Goal: Task Accomplishment & Management: Manage account settings

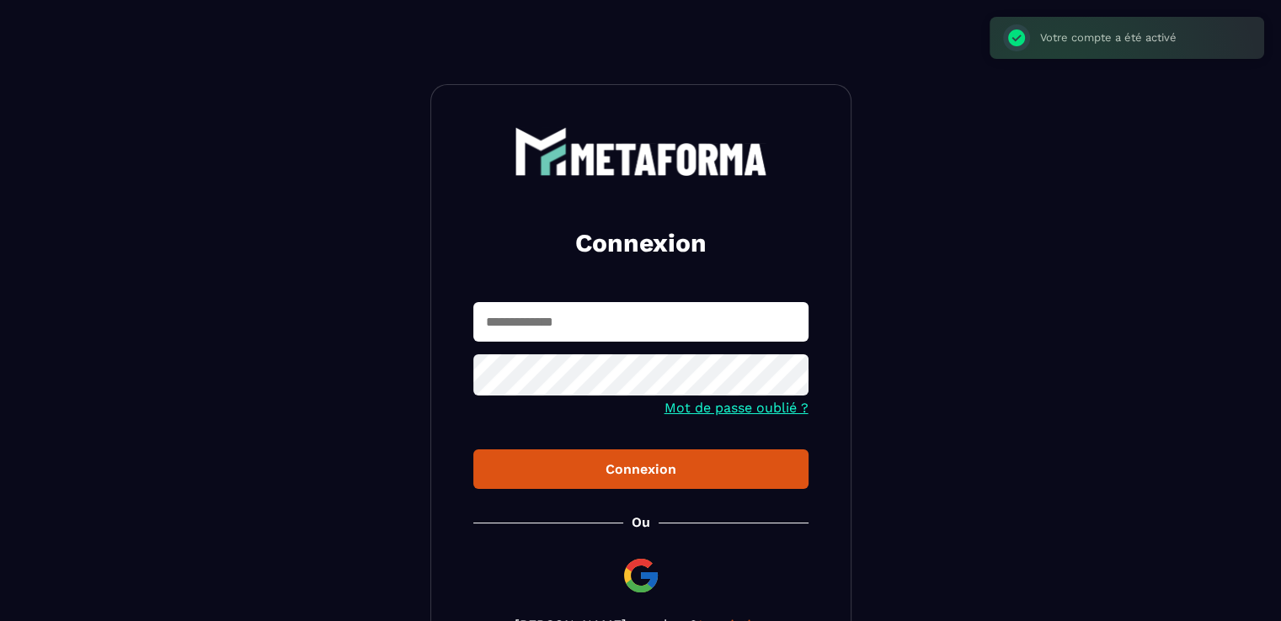
click at [626, 323] on input "text" at bounding box center [640, 322] width 335 height 40
type input "**********"
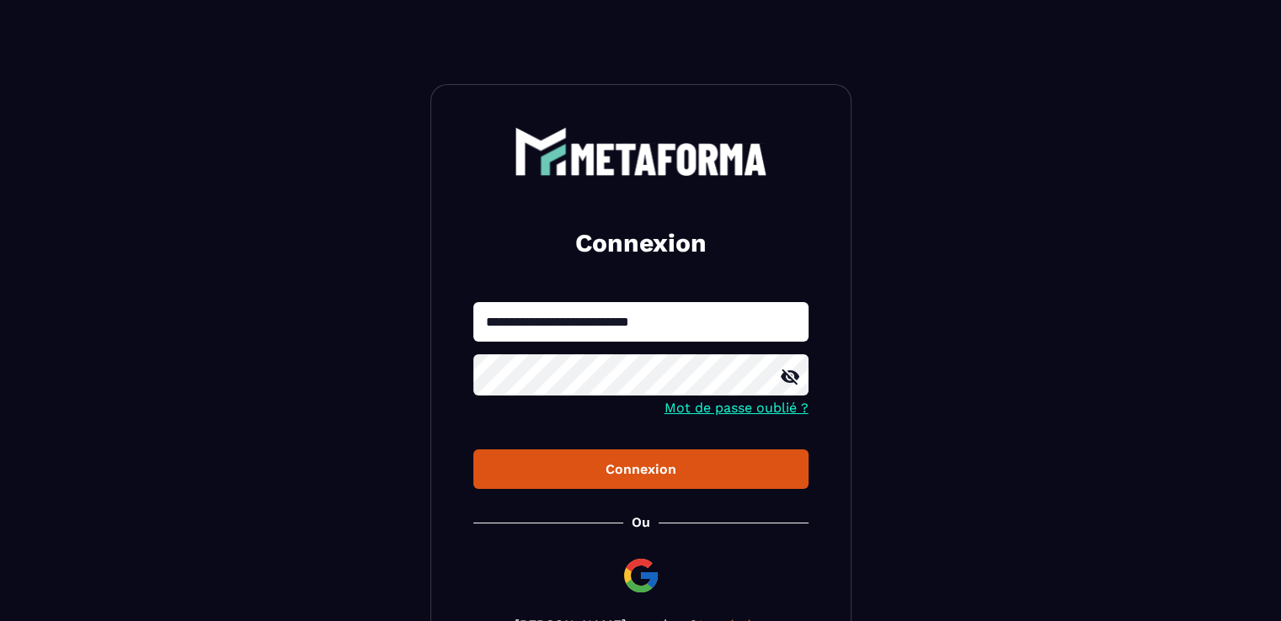
click at [617, 476] on div "Connexion" at bounding box center [641, 469] width 308 height 16
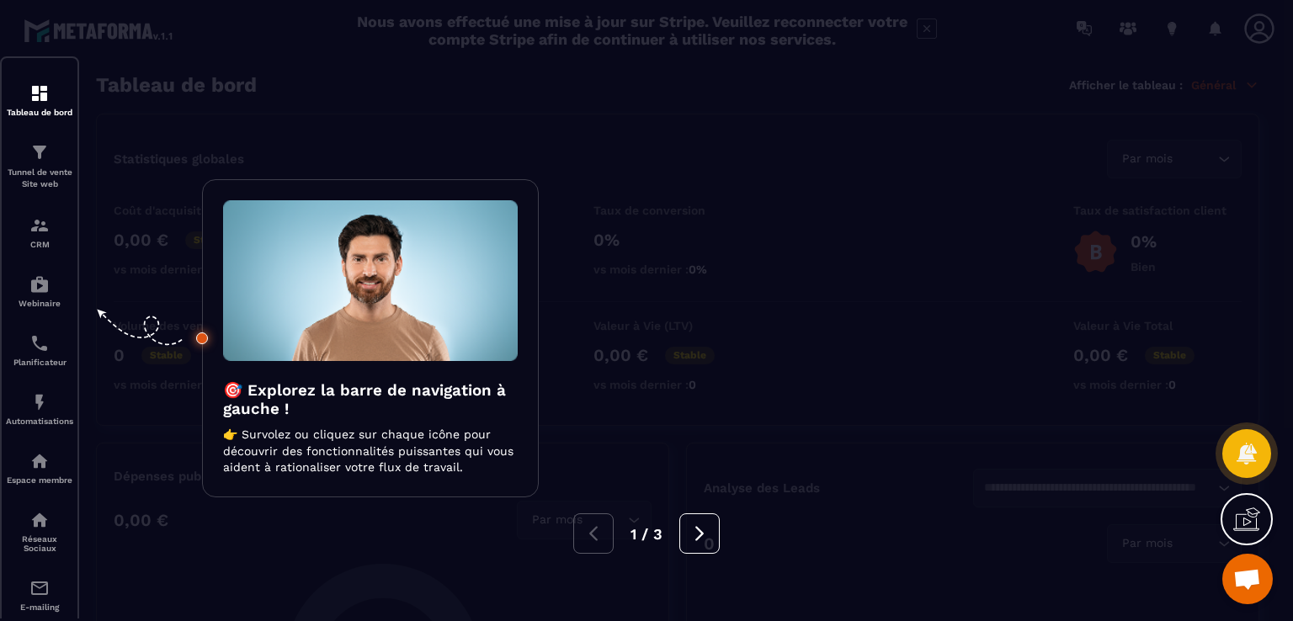
click at [599, 535] on div "1 / 3" at bounding box center [646, 534] width 1293 height 40
click at [697, 543] on button at bounding box center [699, 534] width 40 height 40
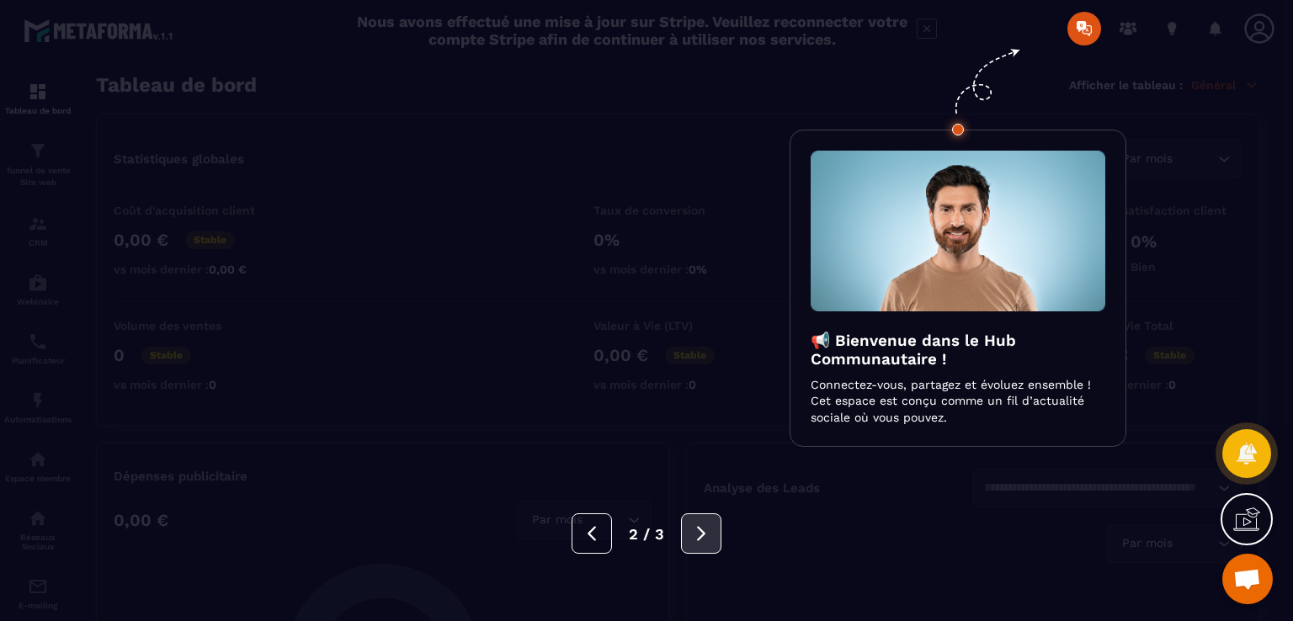
click at [711, 536] on button at bounding box center [701, 534] width 40 height 40
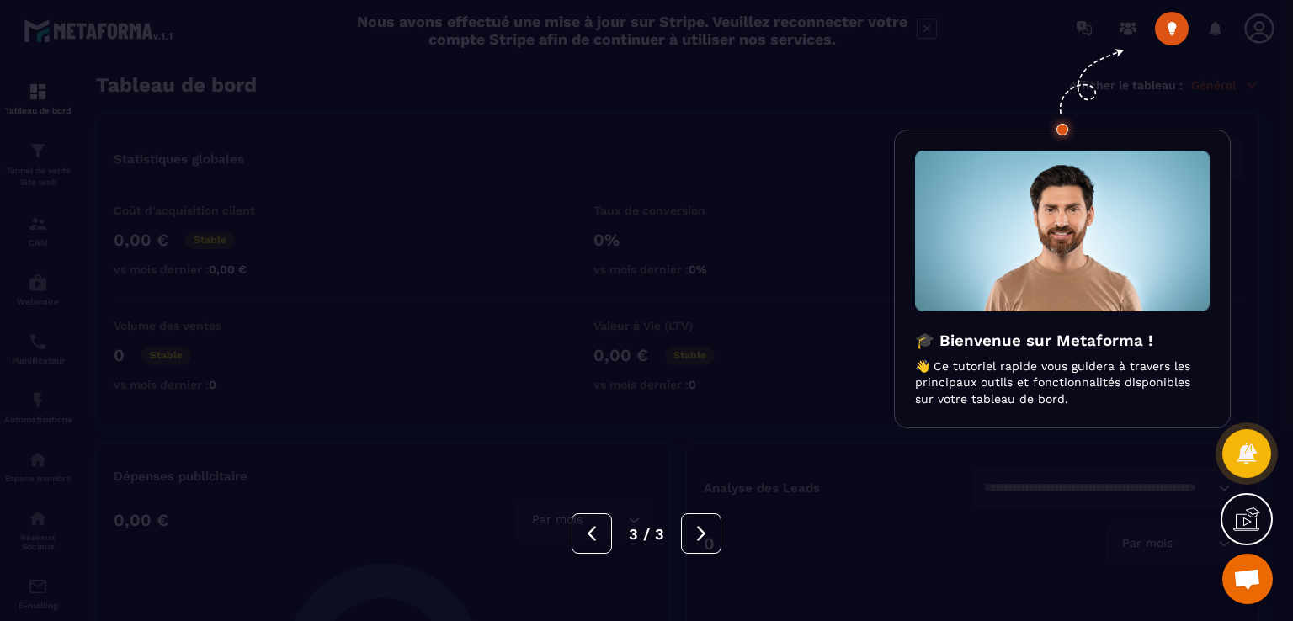
click at [817, 540] on div "3 / 3" at bounding box center [646, 534] width 1293 height 40
click at [711, 530] on button at bounding box center [701, 534] width 40 height 40
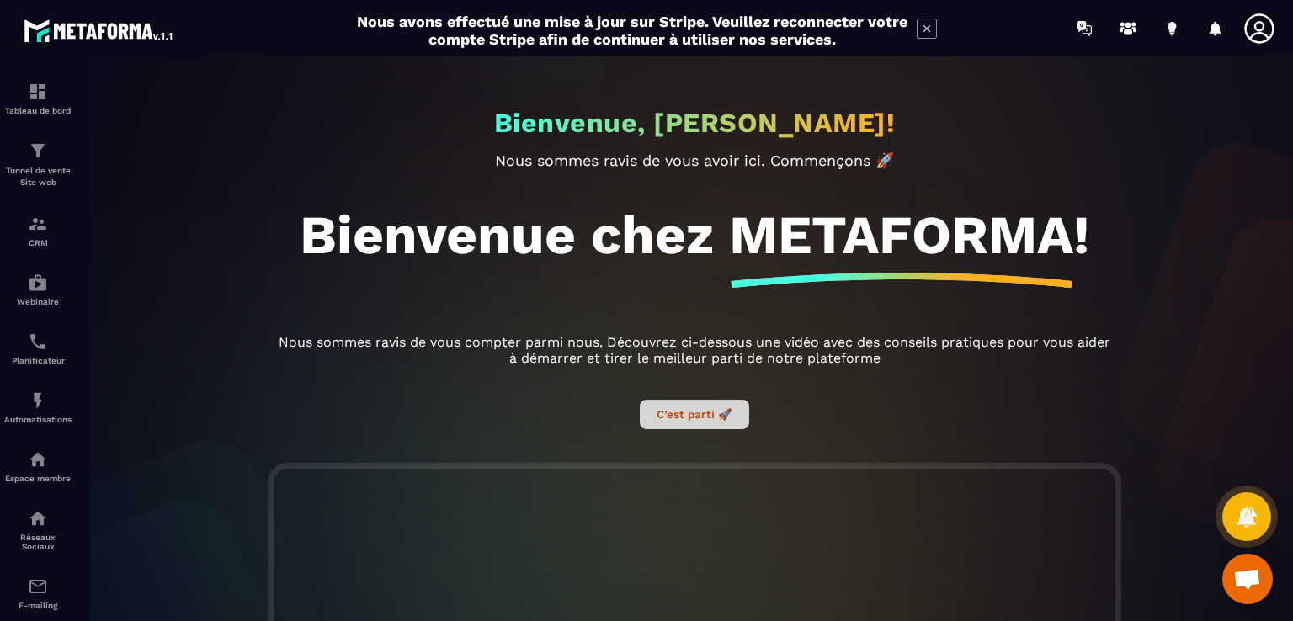
click at [652, 425] on button "C’est parti 🚀" at bounding box center [694, 414] width 109 height 29
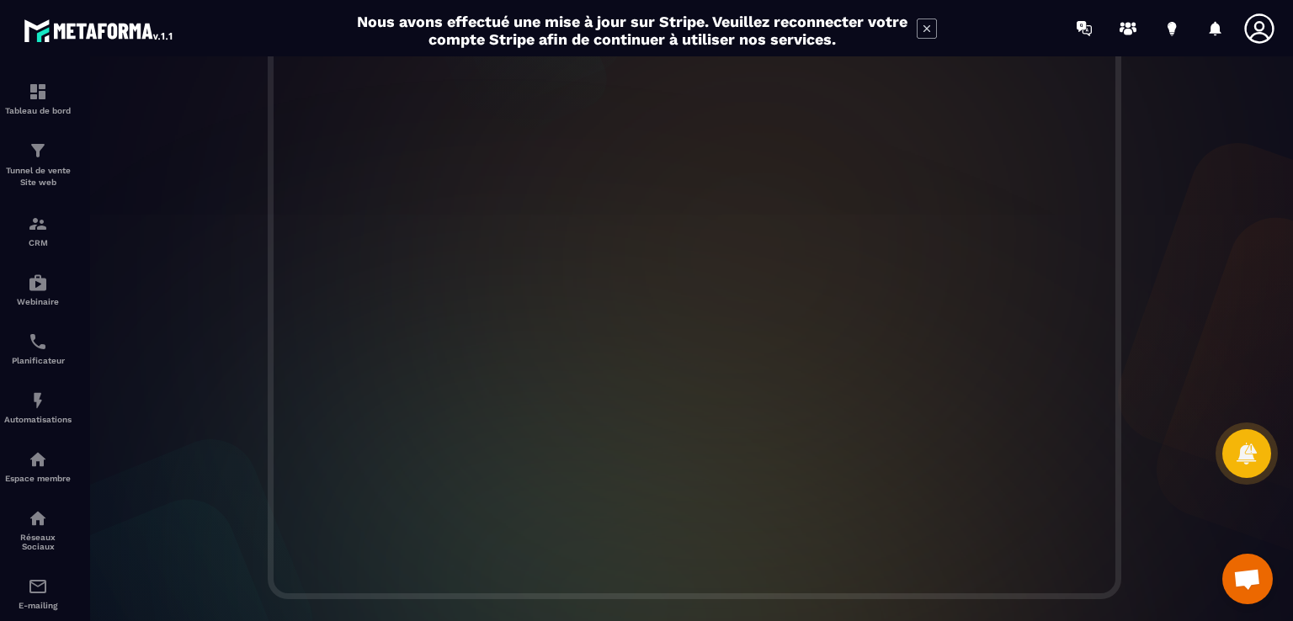
scroll to position [391, 0]
click at [1263, 29] on icon at bounding box center [1260, 29] width 34 height 34
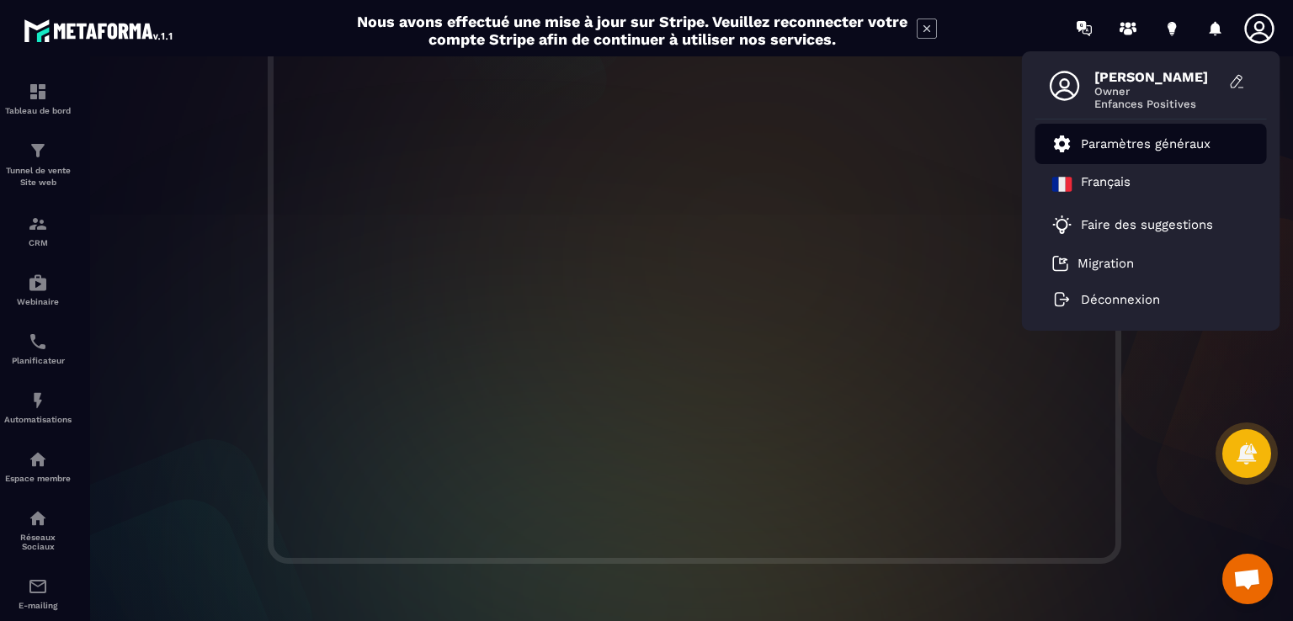
click at [1159, 141] on p "Paramètres généraux" at bounding box center [1146, 143] width 130 height 15
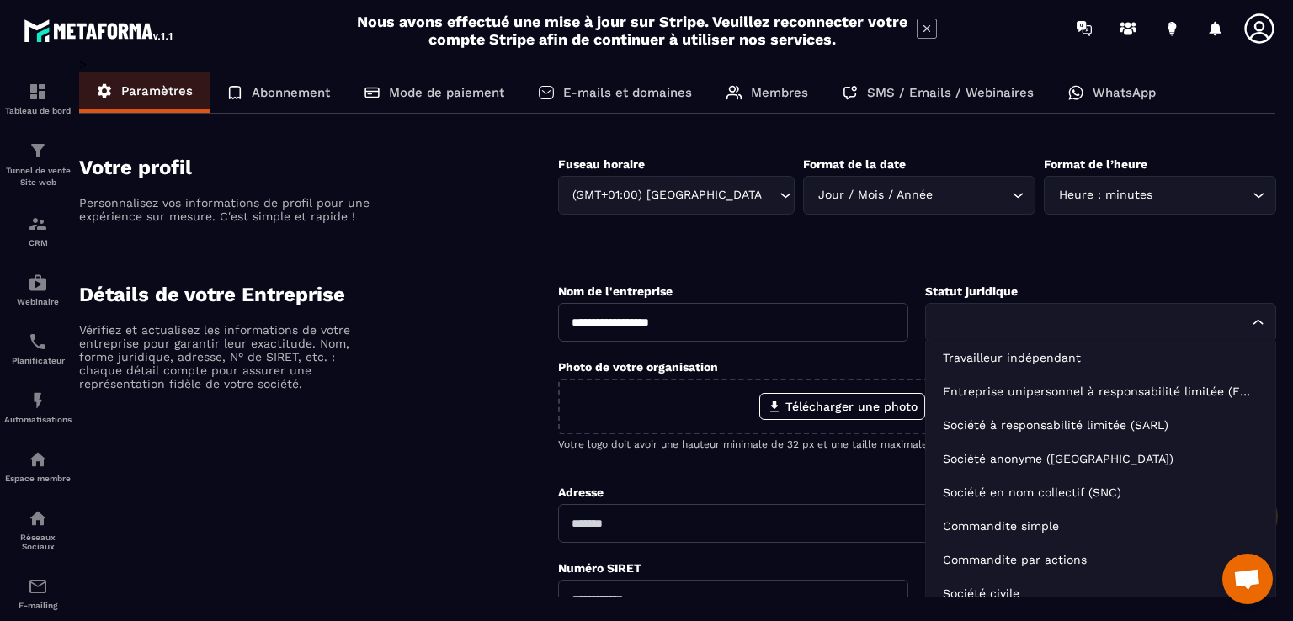
click at [1036, 323] on input "Search for option" at bounding box center [1092, 322] width 312 height 19
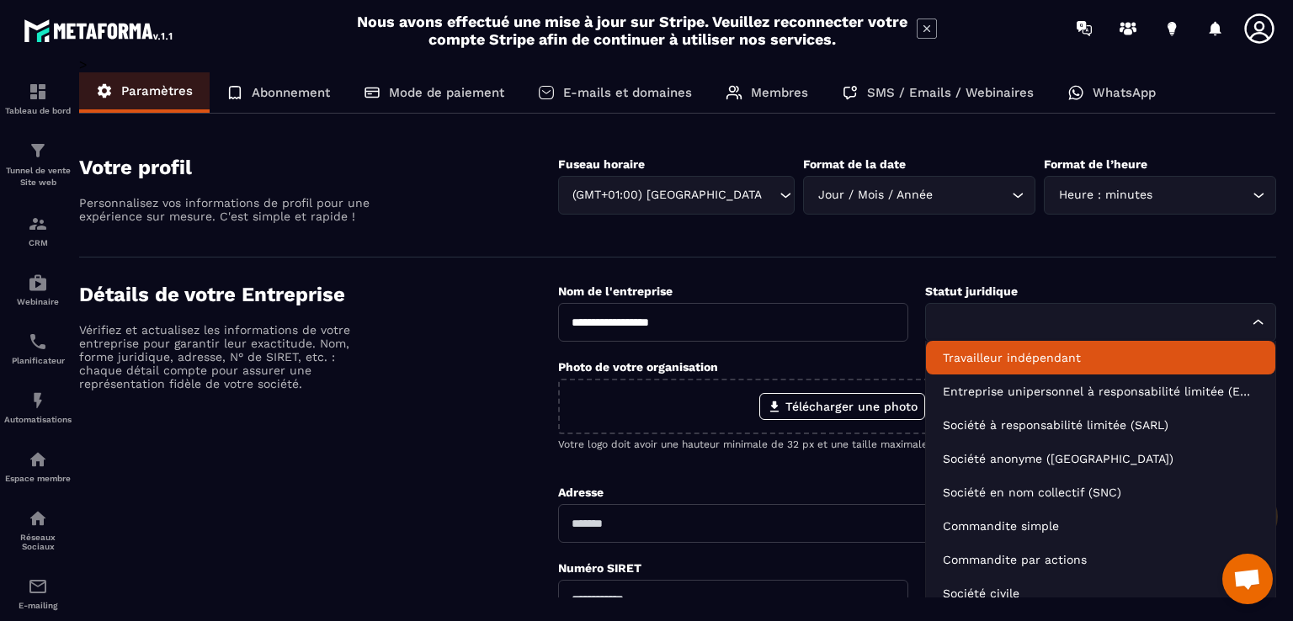
click at [1041, 354] on p "Travailleur indépendant" at bounding box center [1101, 357] width 316 height 17
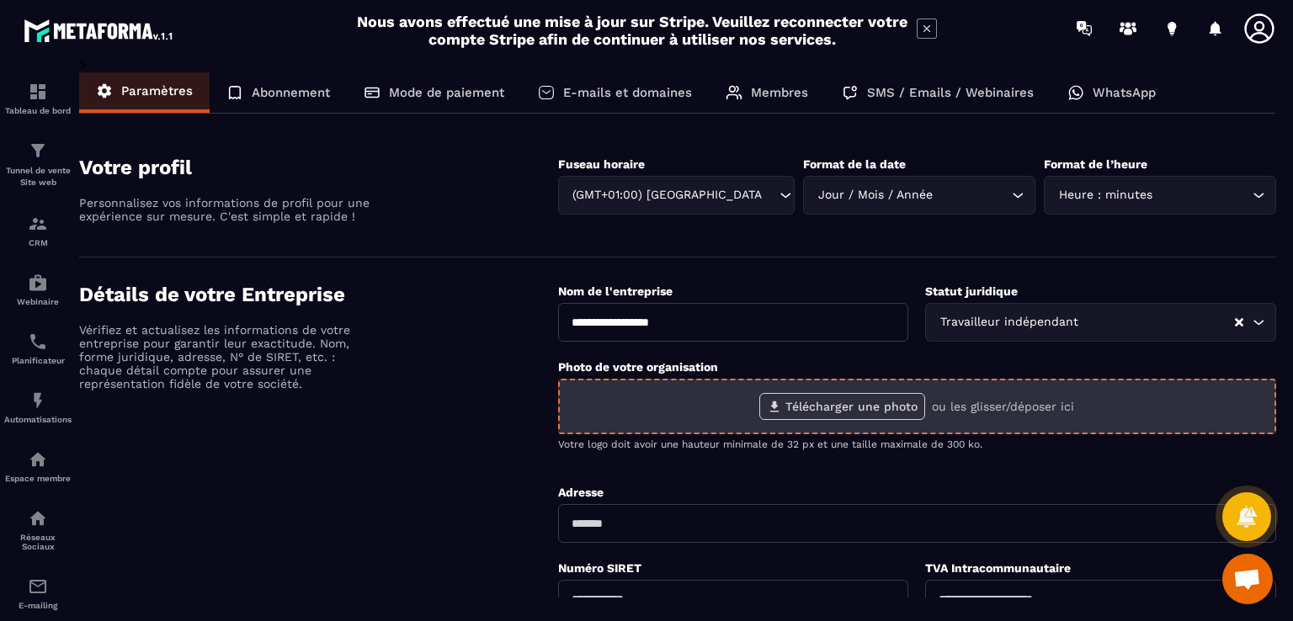
click at [828, 412] on label "Télécharger une photo" at bounding box center [842, 406] width 166 height 27
click at [0, 0] on input "Télécharger une photo" at bounding box center [0, 0] width 0 height 0
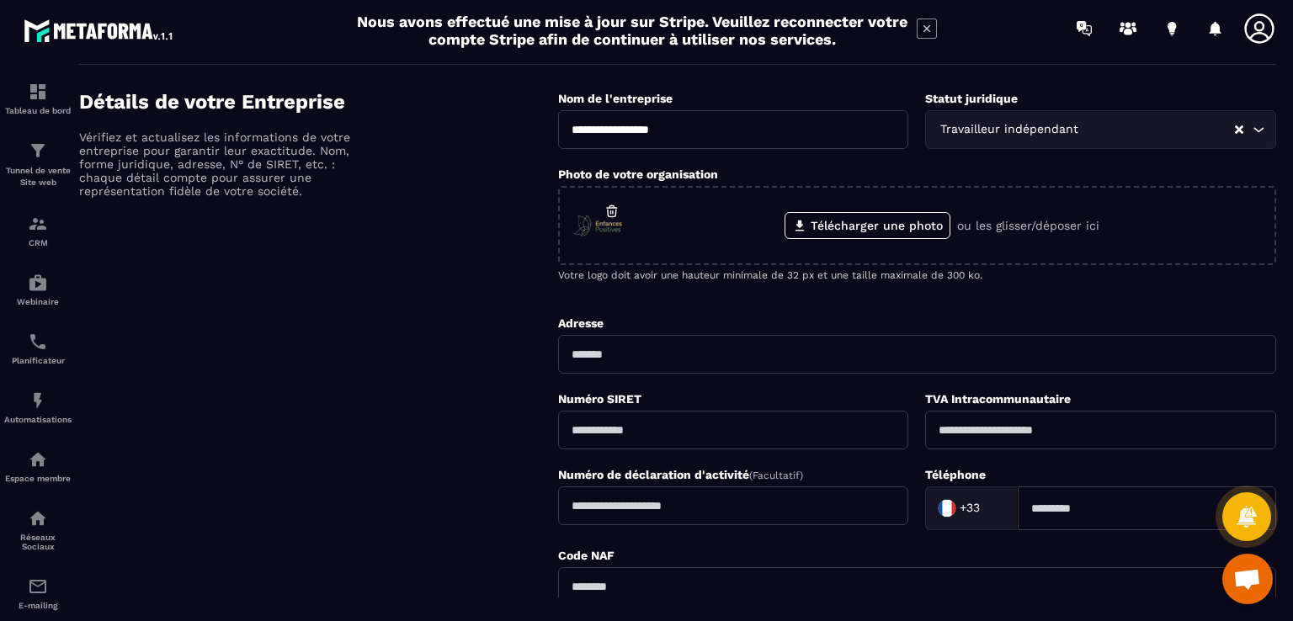
scroll to position [253, 0]
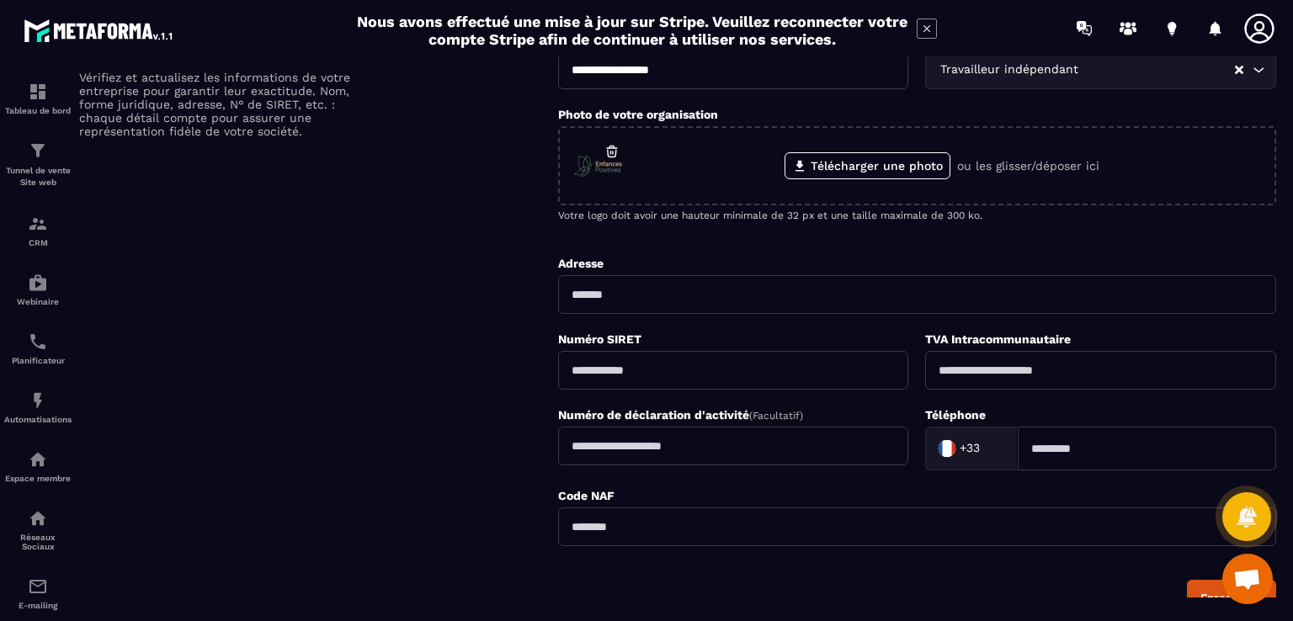
click at [598, 294] on input "text" at bounding box center [917, 294] width 718 height 39
type input "**********"
click at [707, 379] on input "text" at bounding box center [733, 370] width 351 height 39
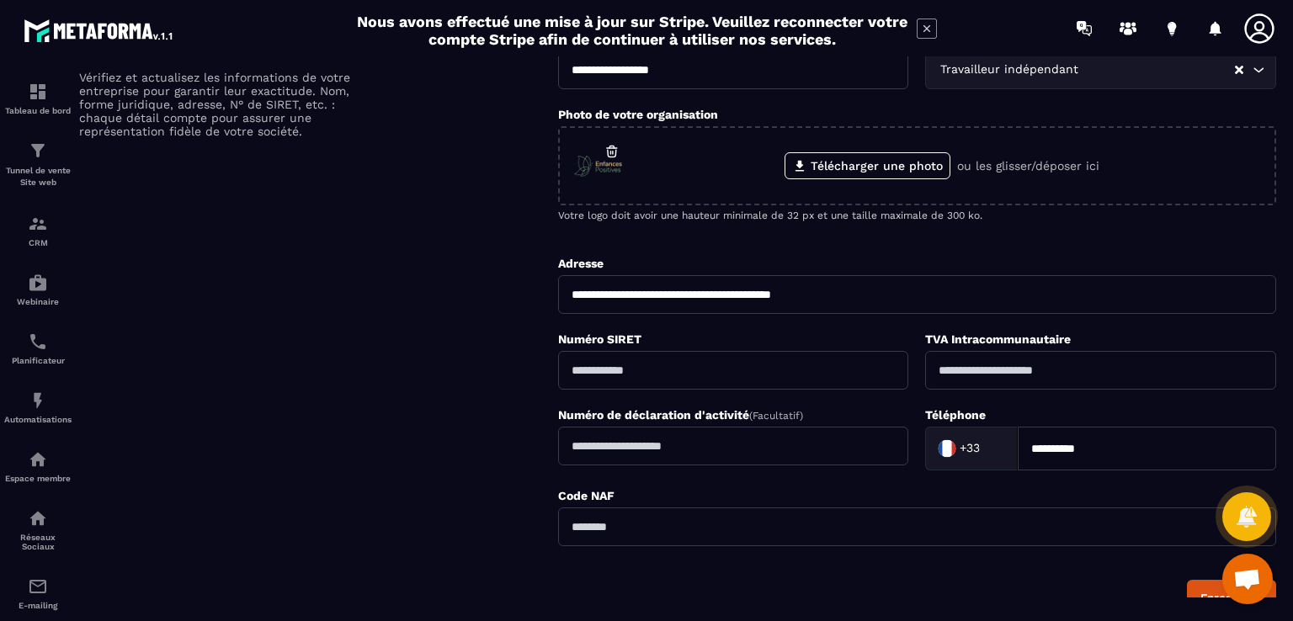
click at [707, 379] on input "text" at bounding box center [733, 370] width 351 height 39
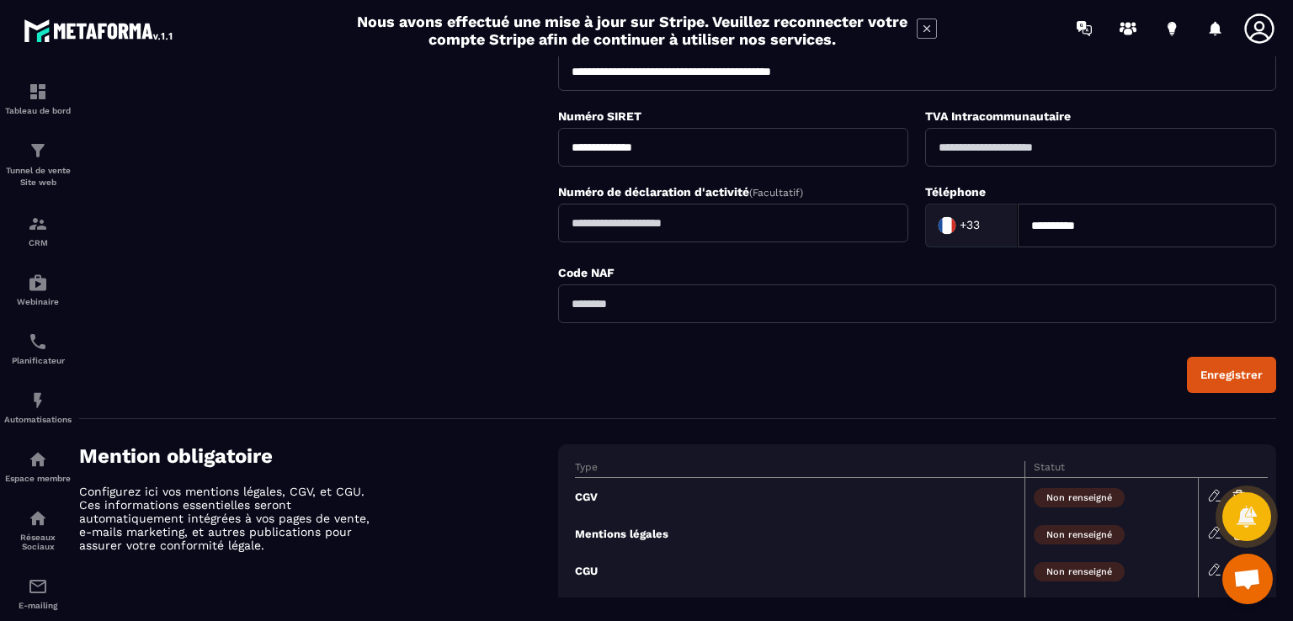
scroll to position [505, 0]
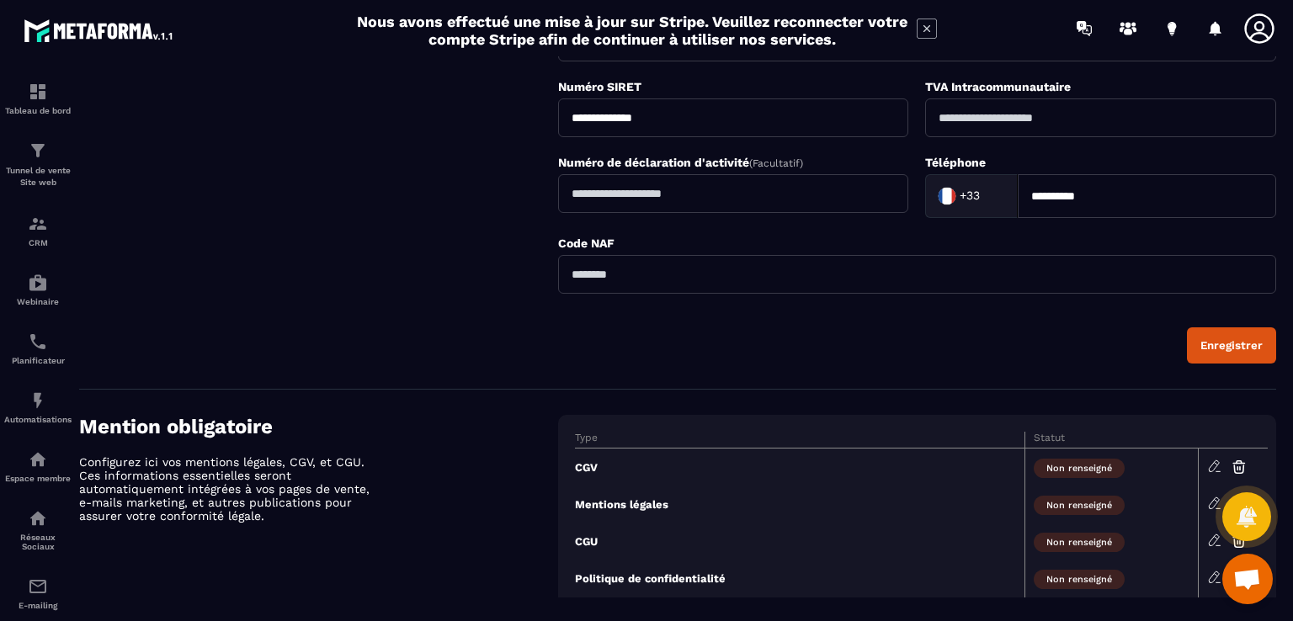
type input "**********"
click at [1245, 351] on button "Enregistrer" at bounding box center [1231, 346] width 89 height 36
